Goal: Obtain resource: Download file/media

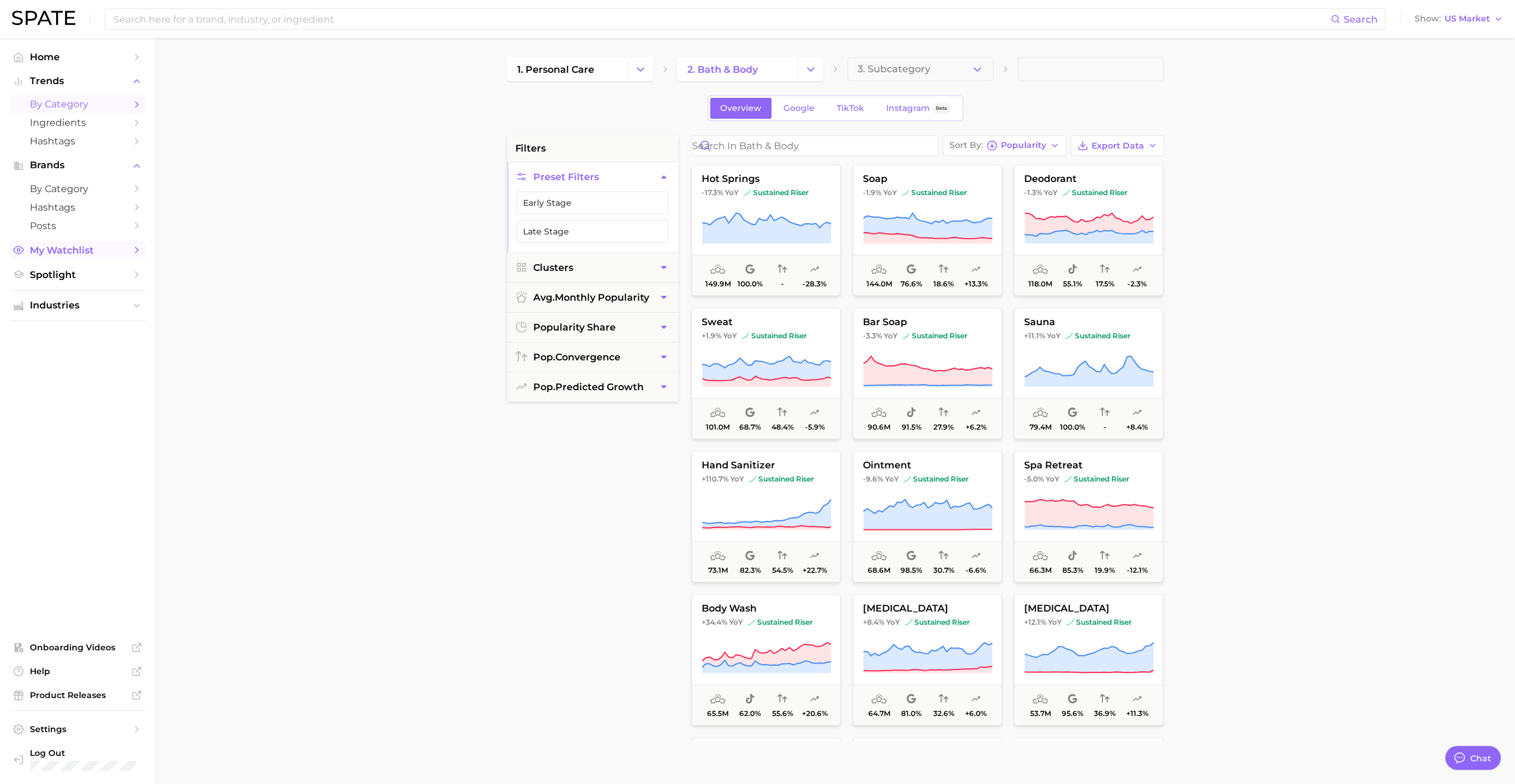
click at [111, 251] on span "My Watchlist" at bounding box center [78, 250] width 96 height 12
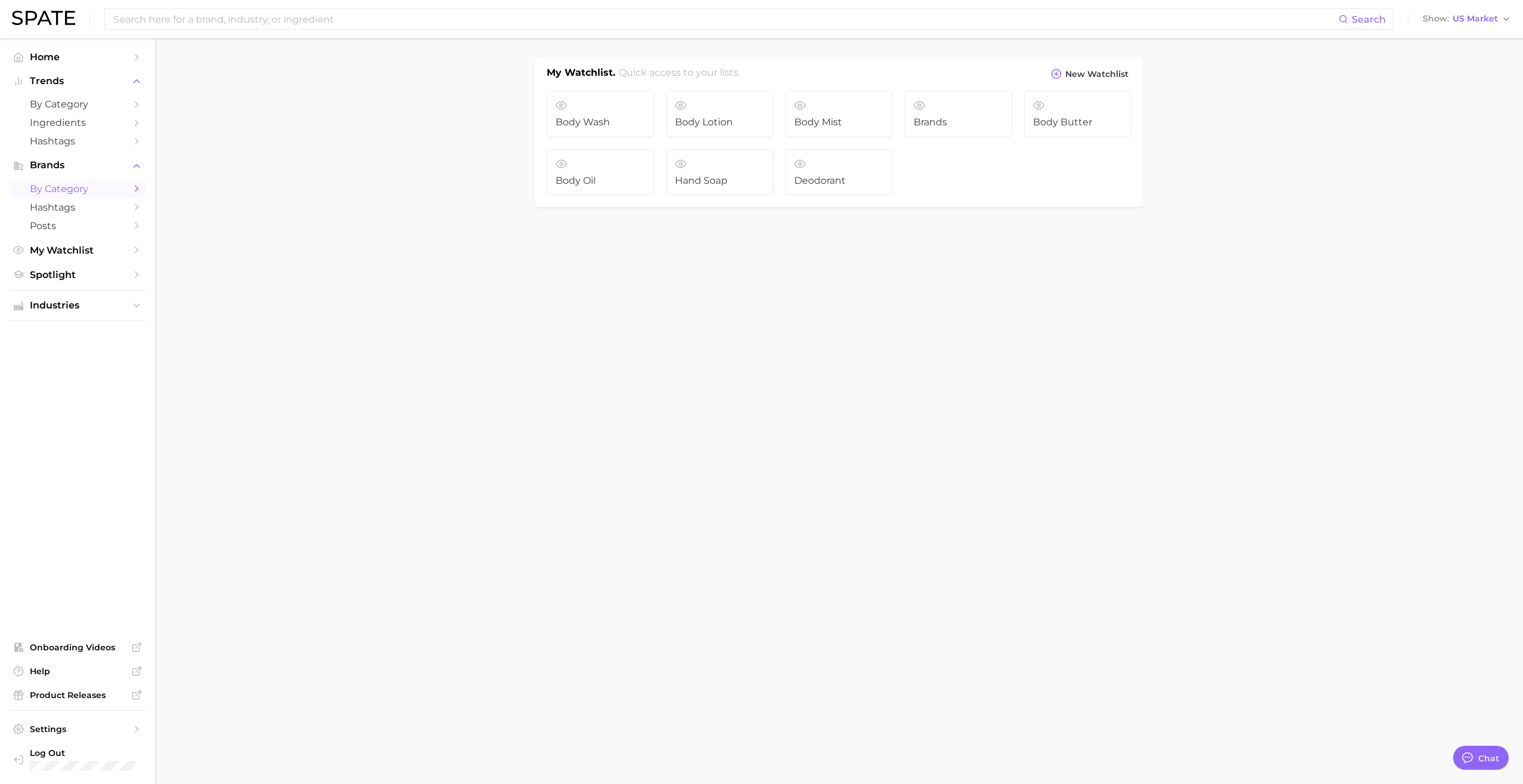
click at [97, 184] on span "by Category" at bounding box center [78, 189] width 96 height 12
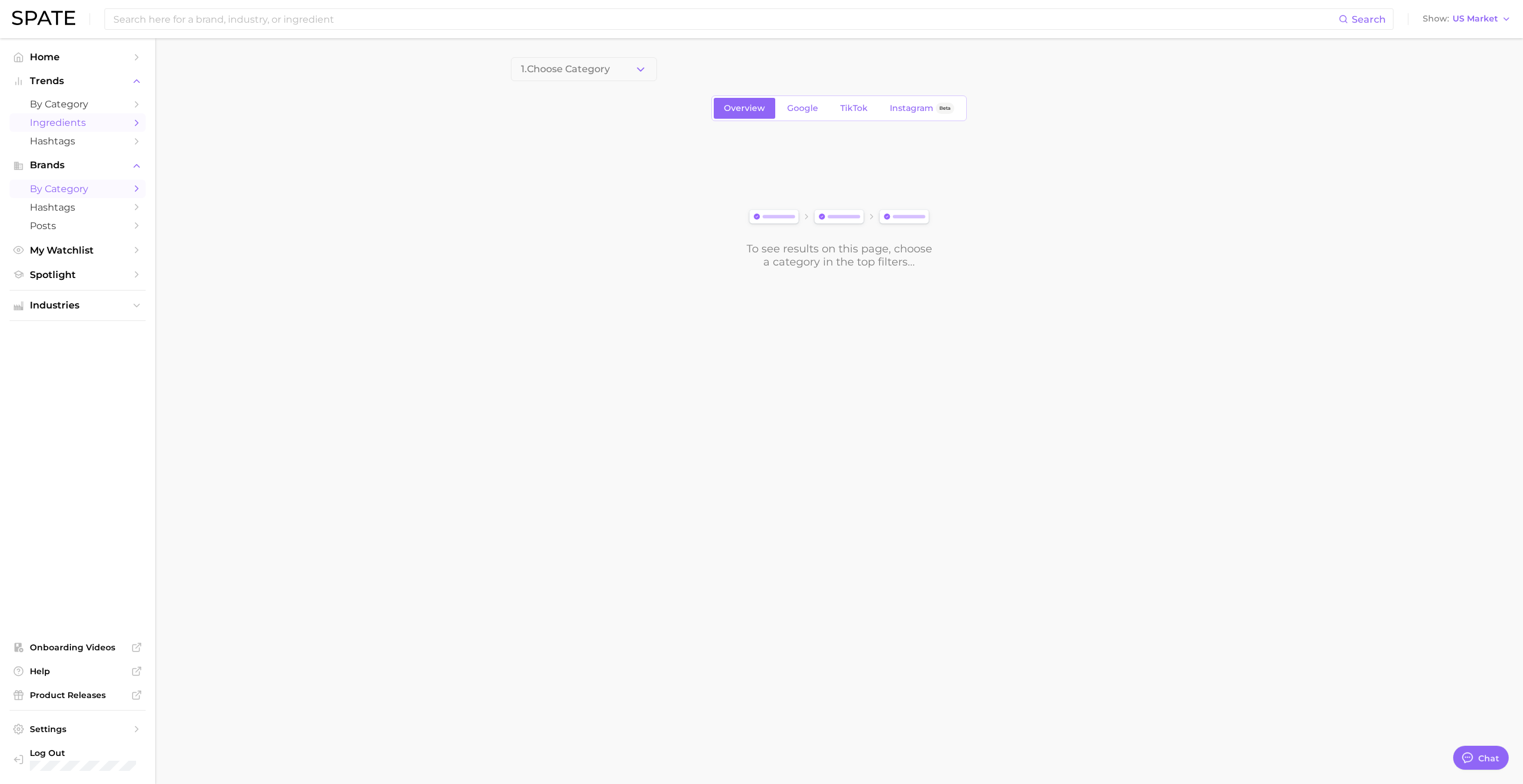
click at [97, 116] on link "Ingredients" at bounding box center [78, 123] width 136 height 18
click at [97, 97] on link "by Category" at bounding box center [78, 104] width 136 height 18
click at [483, 211] on main "1. Choose Category Overview Google TikTok Instagram Beta To see results on this…" at bounding box center [839, 183] width 1368 height 290
click at [77, 81] on span "Trends" at bounding box center [78, 81] width 96 height 11
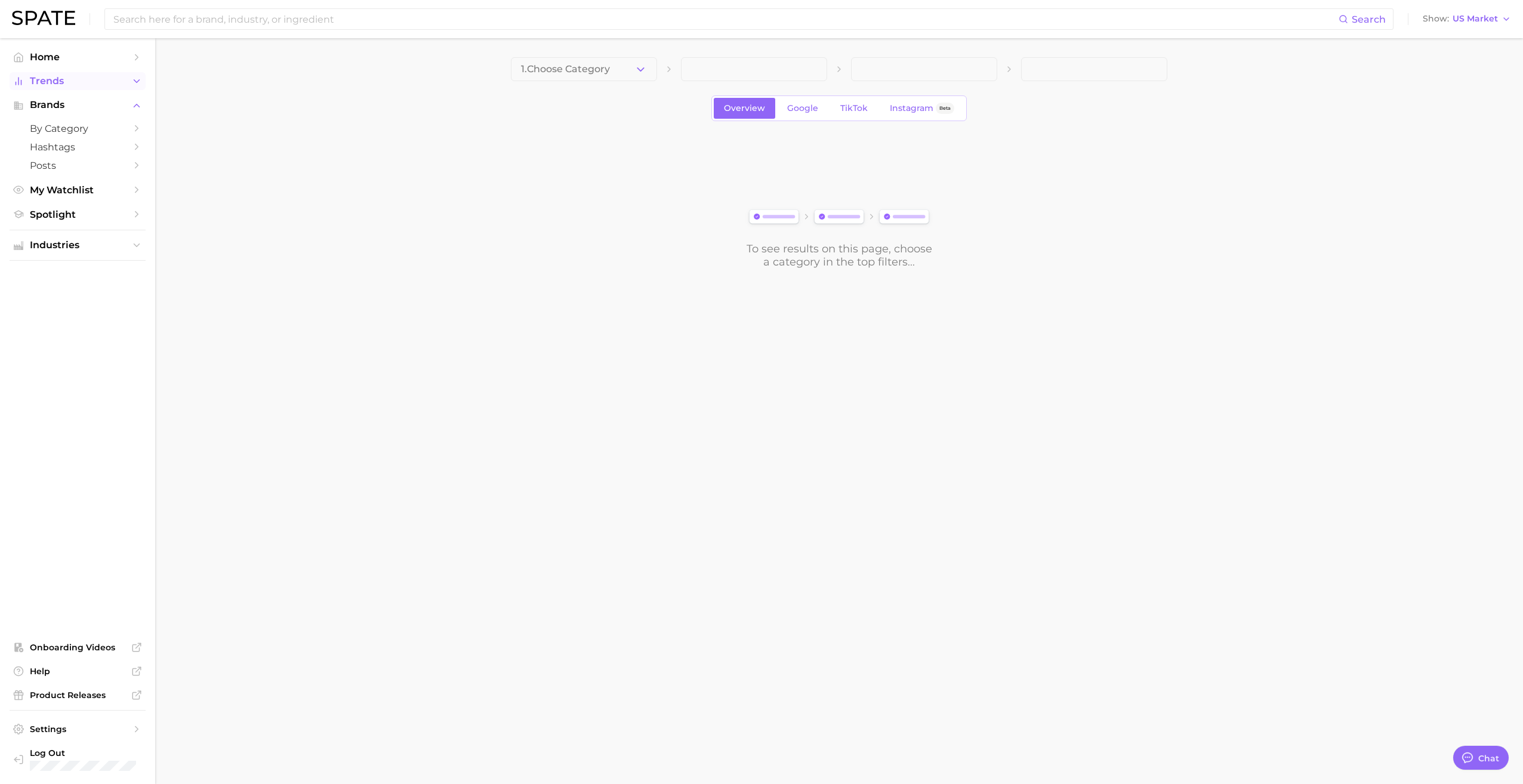
click at [77, 81] on span "Trends" at bounding box center [78, 81] width 96 height 11
click at [558, 69] on span "1. Choose Category" at bounding box center [565, 69] width 89 height 11
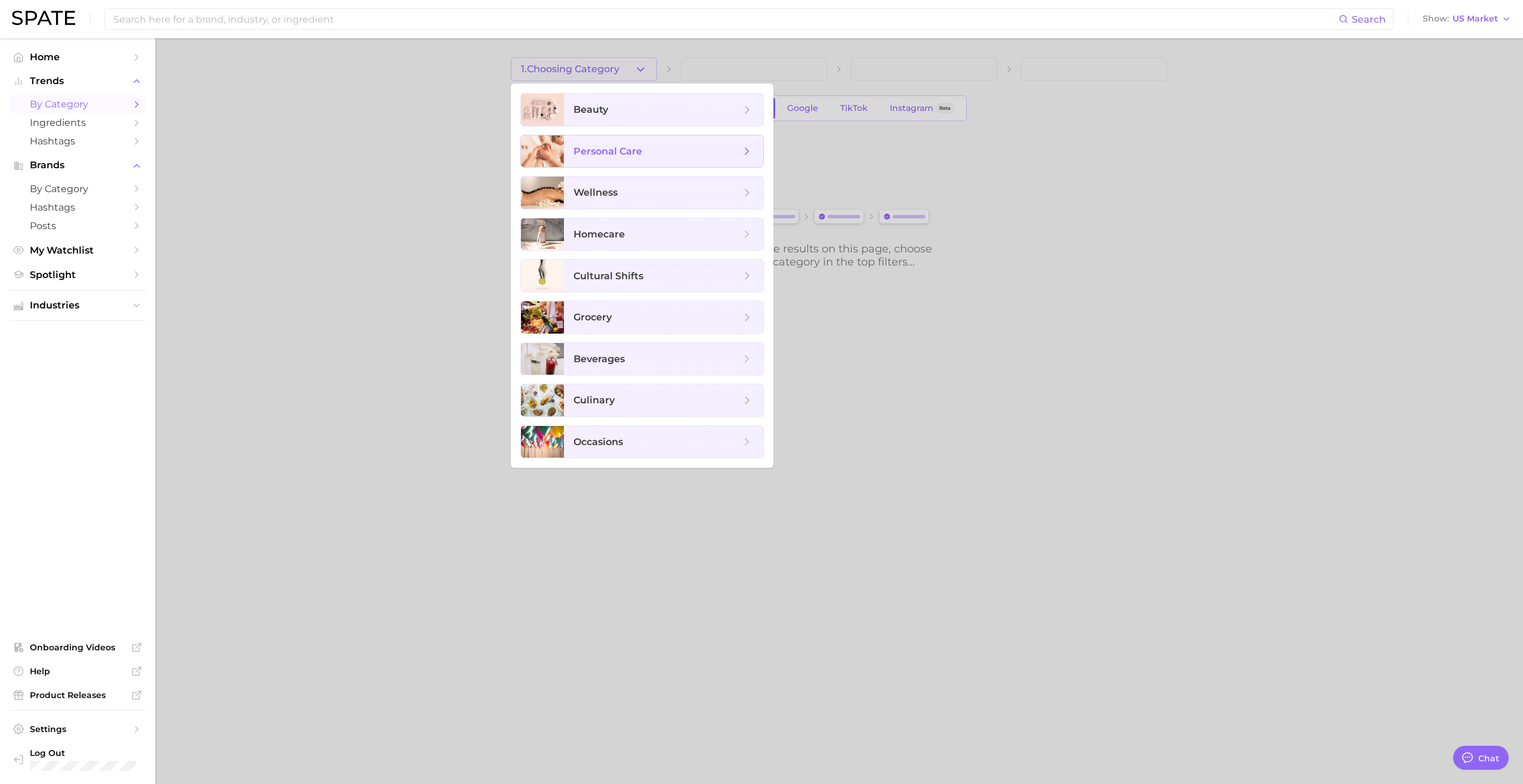
click at [614, 150] on span "personal care" at bounding box center [608, 151] width 69 height 12
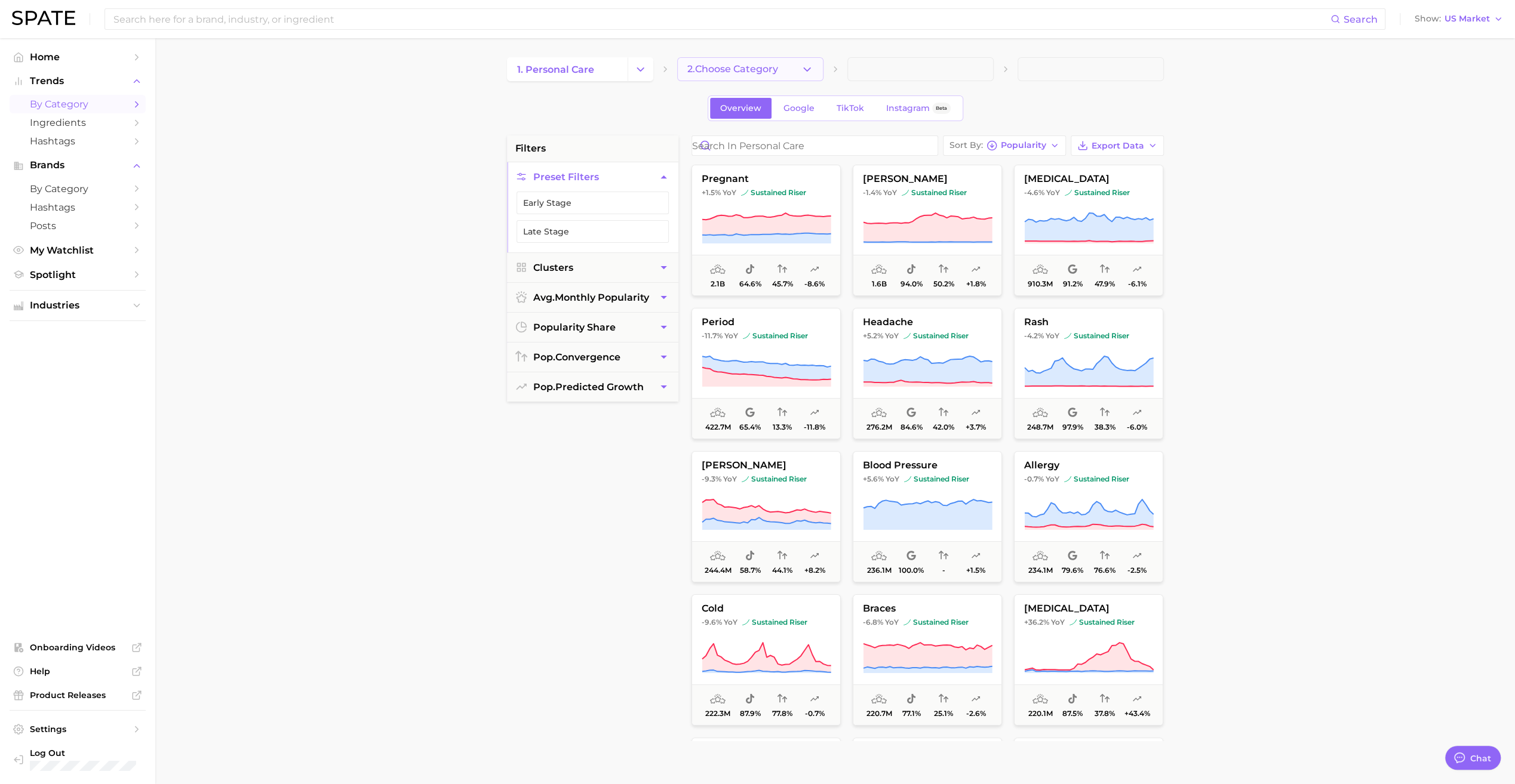
click at [764, 70] on span "2. Choose Category" at bounding box center [732, 69] width 91 height 11
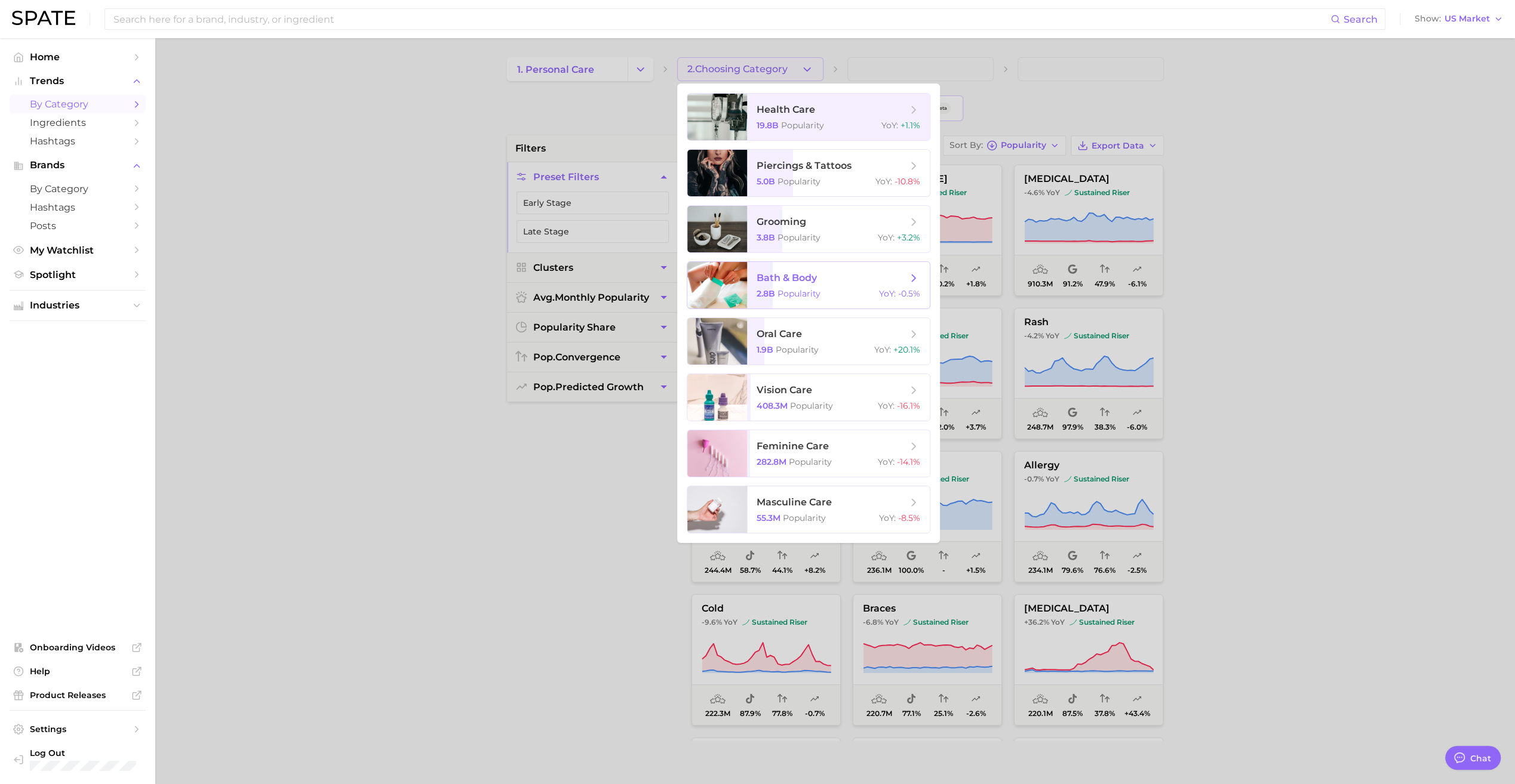
click at [825, 276] on span "bath & body" at bounding box center [832, 277] width 151 height 13
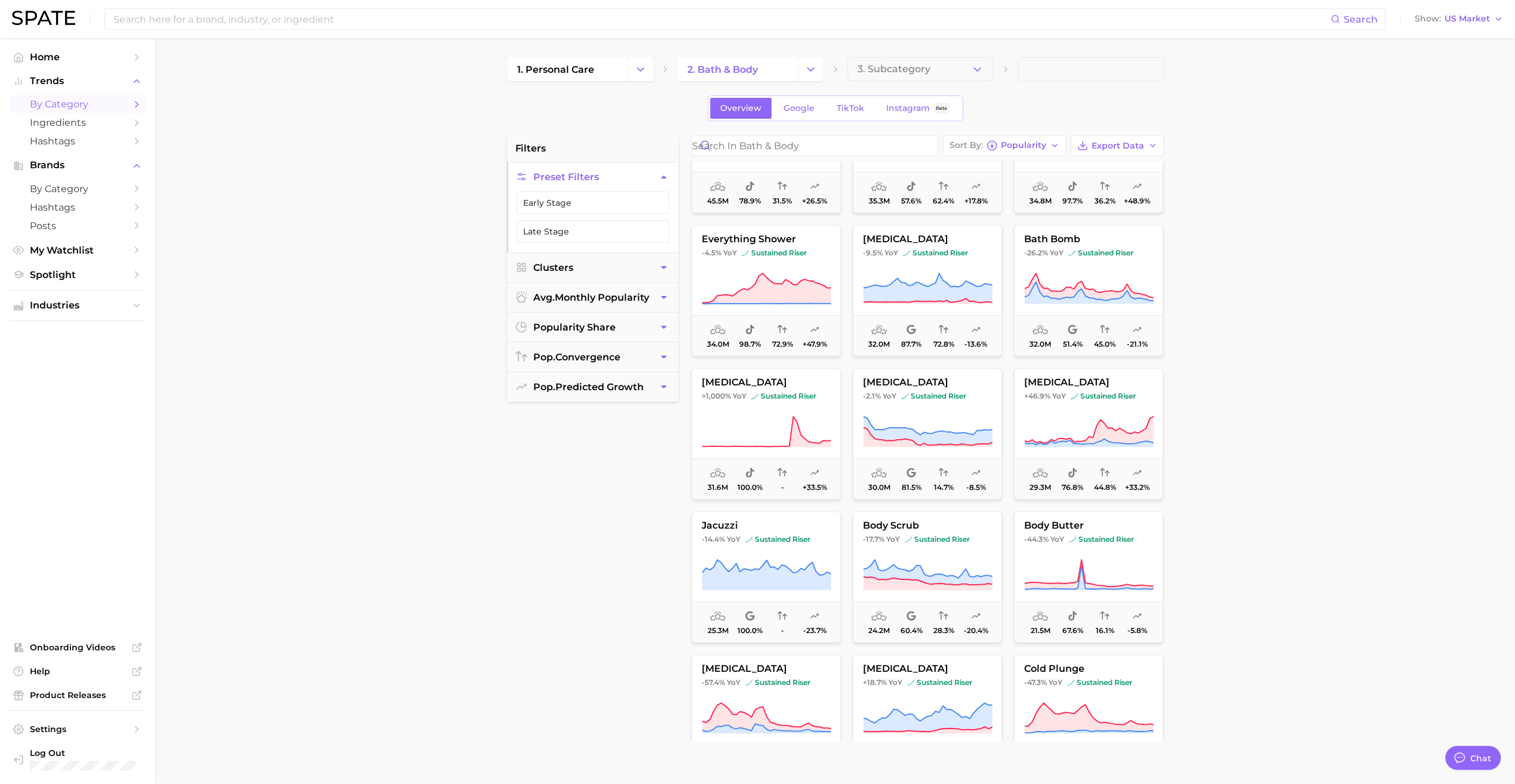
scroll to position [658, 0]
click at [1132, 556] on icon at bounding box center [1088, 573] width 129 height 34
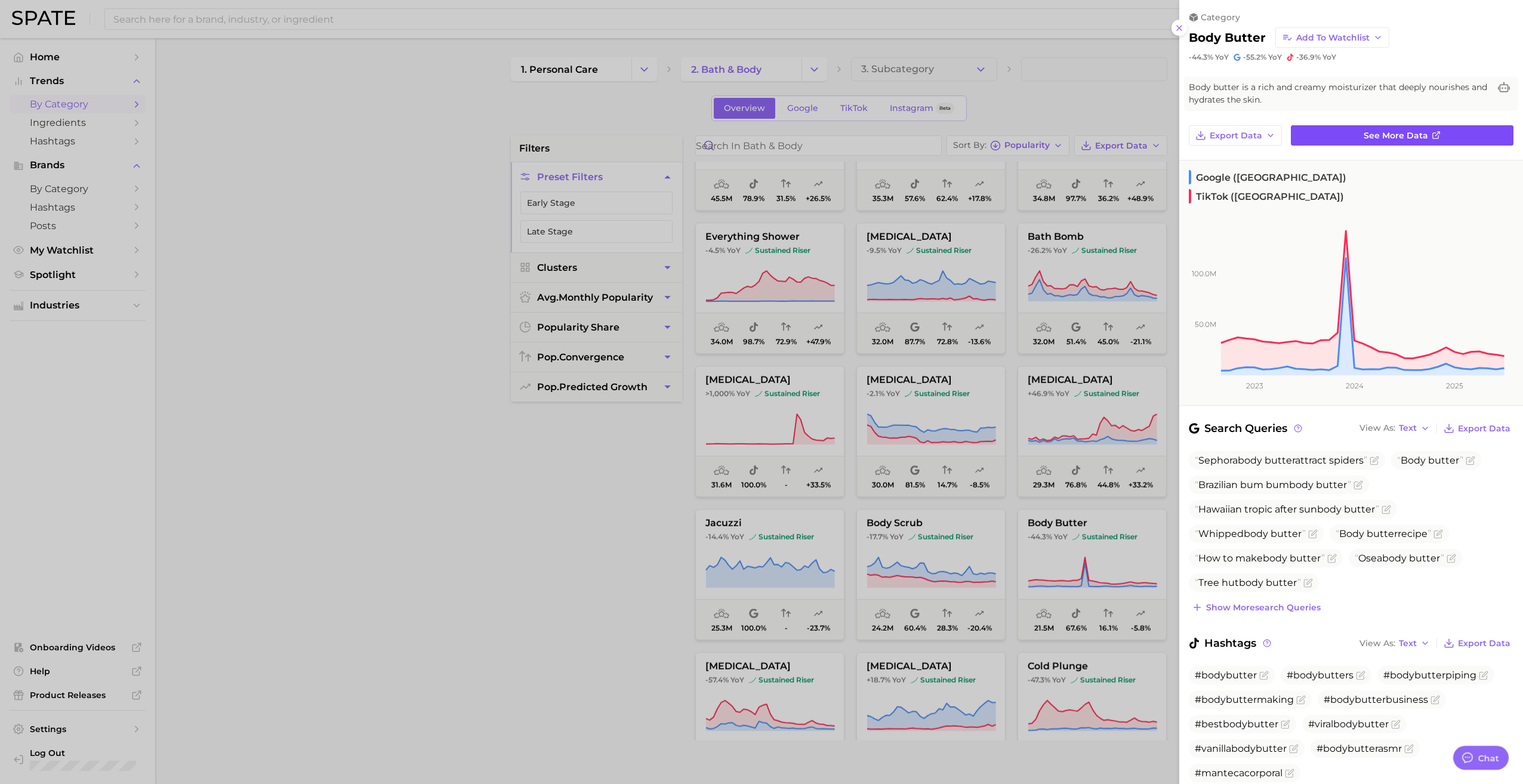
click at [1334, 131] on link "See more data" at bounding box center [1402, 135] width 222 height 20
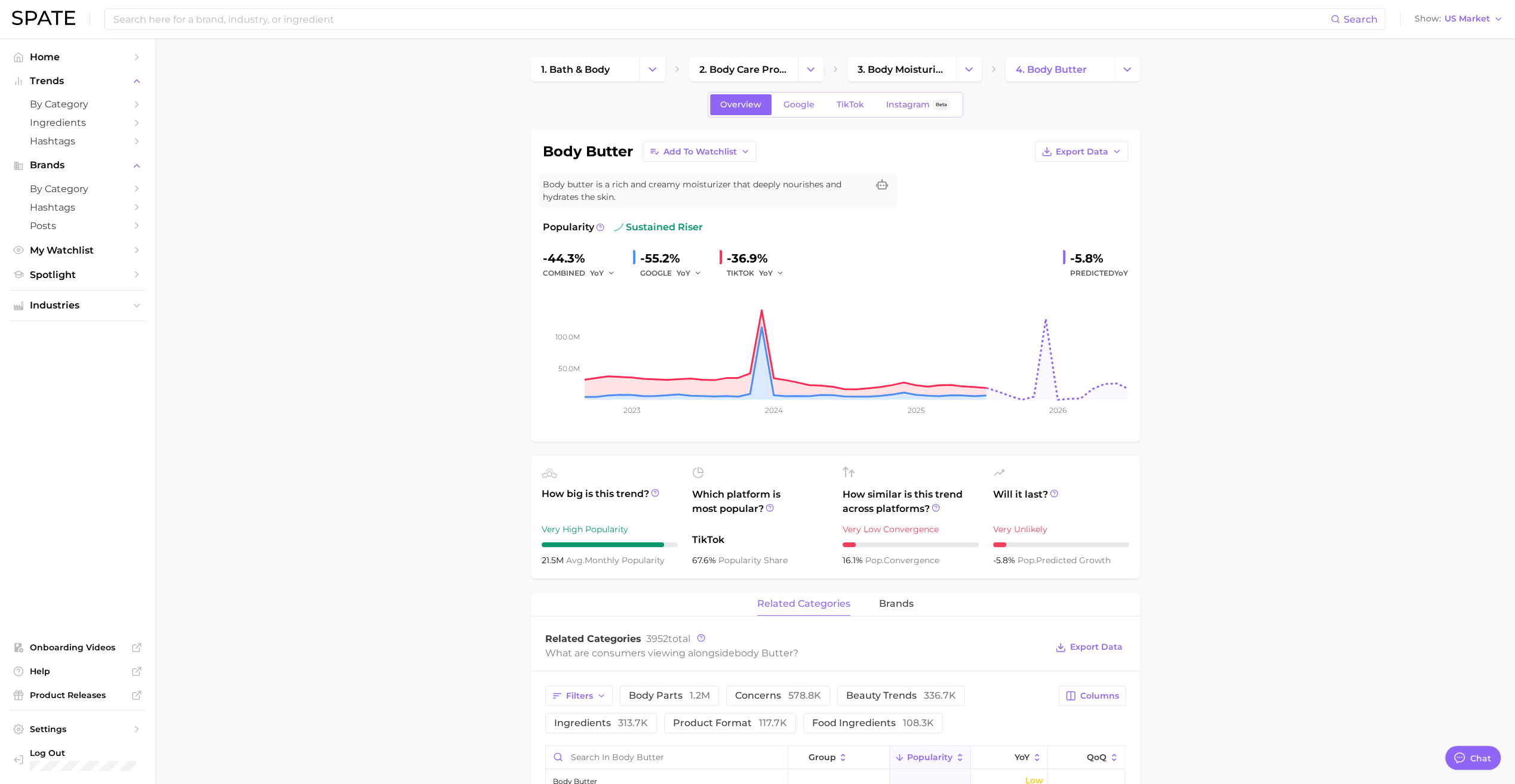
click at [1079, 169] on div "body butter Add to Watchlist Export Data Body butter is a rich and creamy moist…" at bounding box center [835, 285] width 585 height 288
click at [1074, 149] on span "Export Data" at bounding box center [1082, 152] width 53 height 10
click at [1052, 176] on span "Time Series CSV" at bounding box center [1052, 174] width 70 height 10
click at [1470, 760] on div "Chat" at bounding box center [1482, 758] width 23 height 13
type textarea "x"
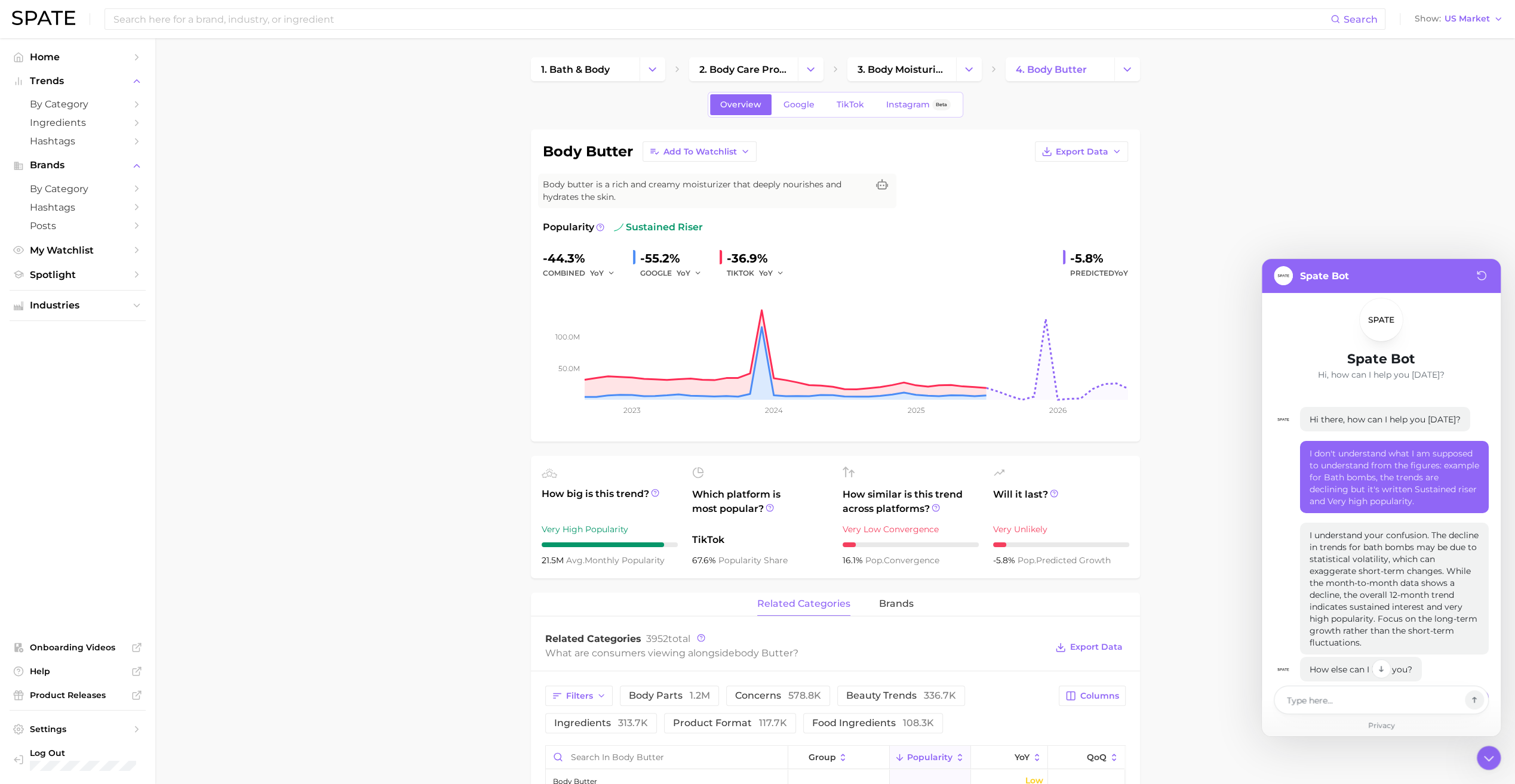
scroll to position [19, 0]
